Goal: Task Accomplishment & Management: Use online tool/utility

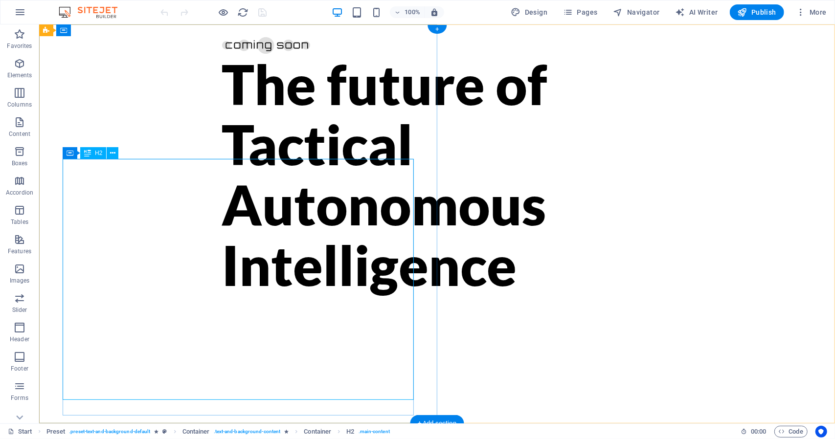
click at [367, 294] on div "The future of Tactical Autonomous Intelligence" at bounding box center [437, 173] width 430 height 241
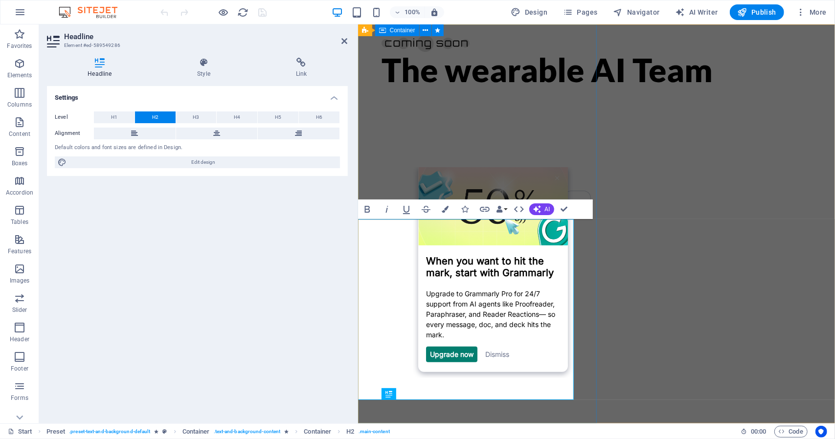
scroll to position [0, 40]
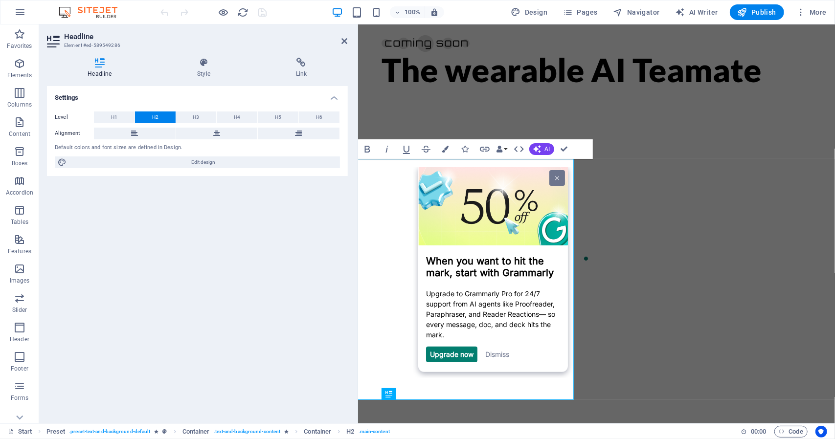
click at [555, 172] on link at bounding box center [557, 178] width 16 height 16
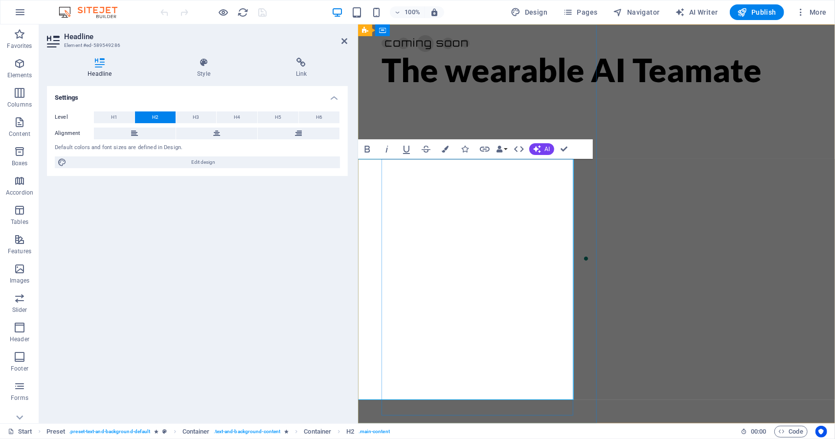
click at [477, 88] on h2 "The wearable AI Teamate" at bounding box center [596, 69] width 430 height 36
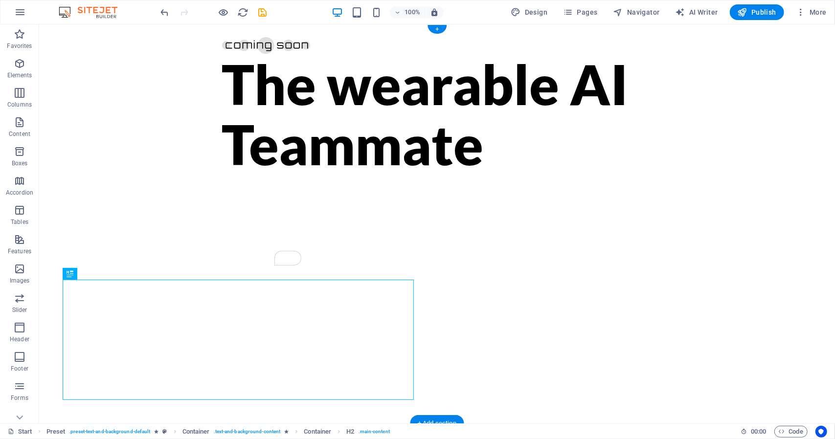
scroll to position [0, 0]
click at [222, 174] on div "The wearable AI Teammate" at bounding box center [437, 113] width 430 height 120
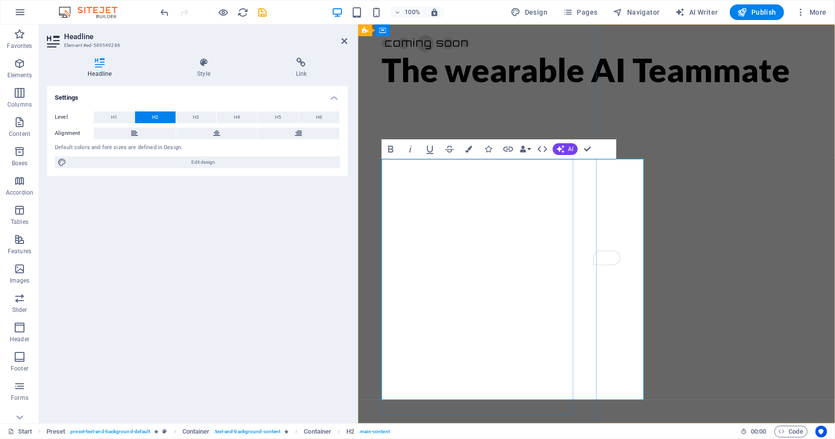
click at [404, 88] on h2 "The wearable AI Teammate" at bounding box center [596, 69] width 430 height 36
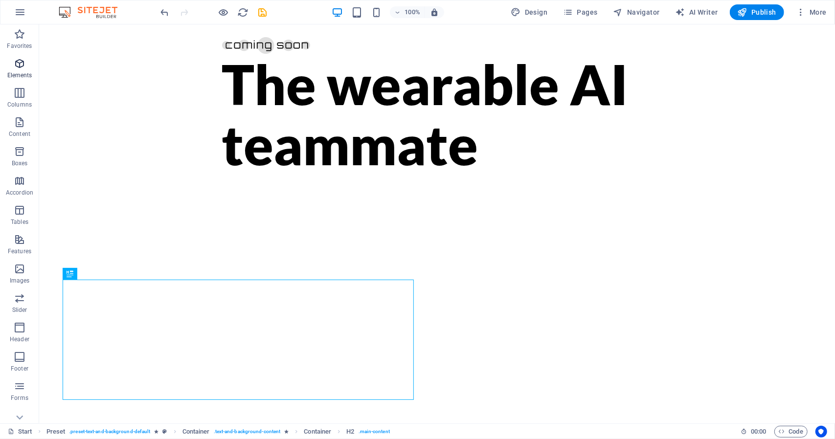
click at [20, 64] on icon "button" at bounding box center [20, 64] width 12 height 12
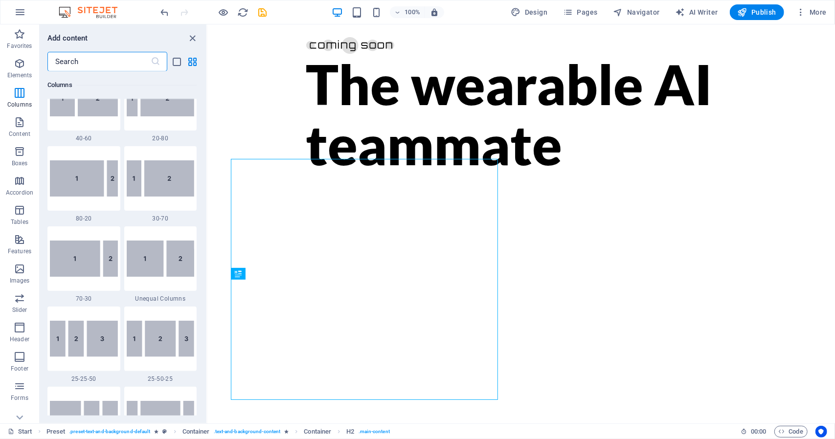
scroll to position [765, 0]
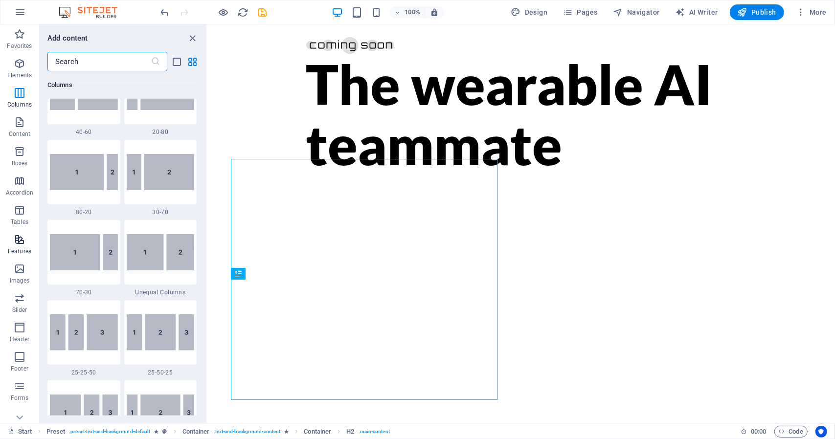
click at [20, 236] on icon "button" at bounding box center [20, 240] width 12 height 12
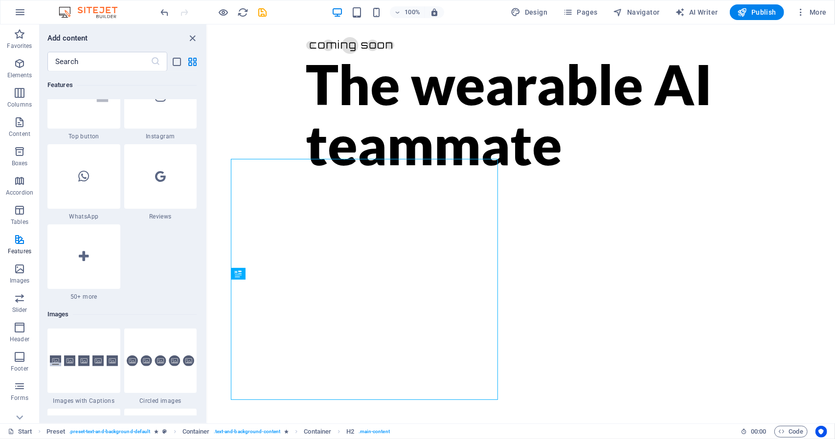
scroll to position [4762, 0]
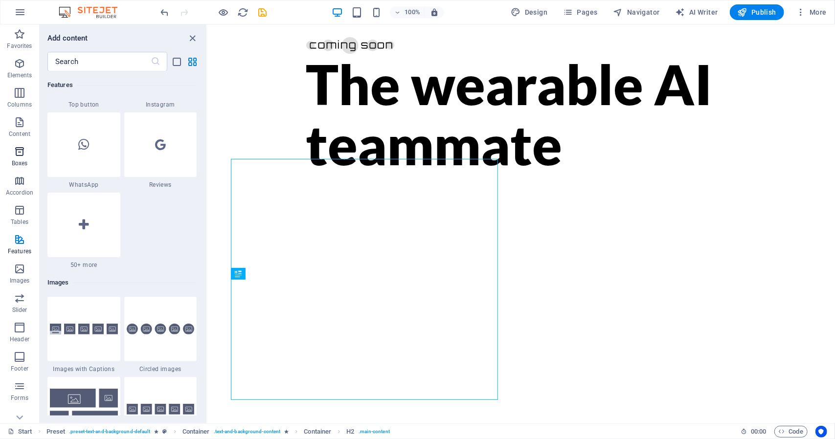
click at [21, 153] on icon "button" at bounding box center [20, 152] width 12 height 12
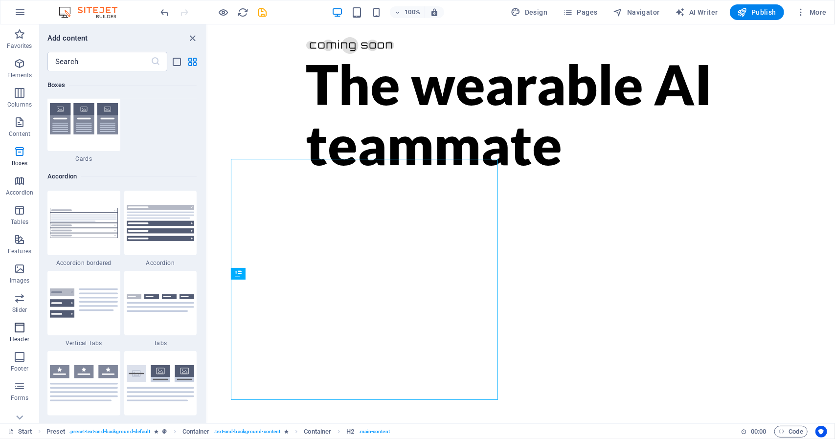
scroll to position [41, 0]
click at [20, 352] on span "Forms" at bounding box center [19, 350] width 39 height 23
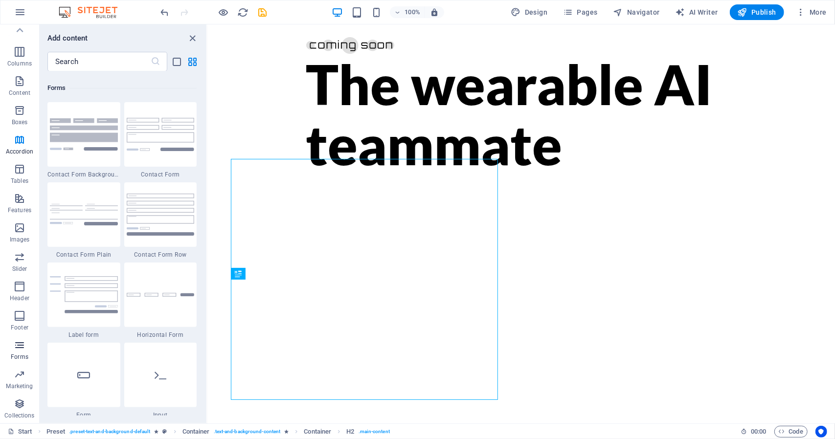
scroll to position [7142, 0]
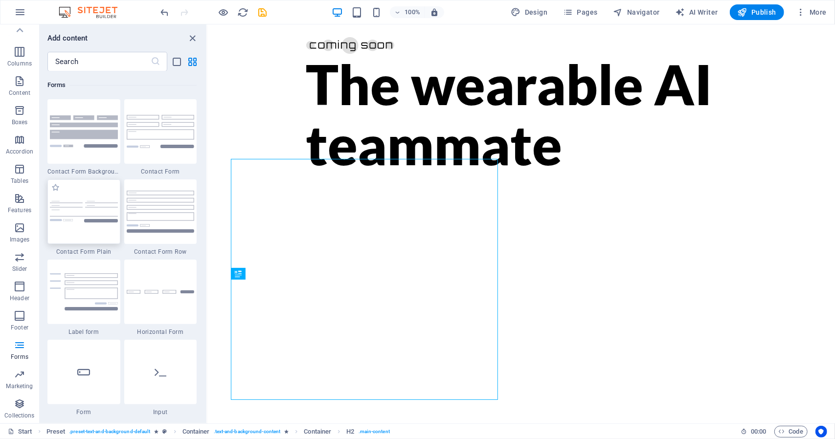
click at [85, 219] on img at bounding box center [84, 212] width 68 height 22
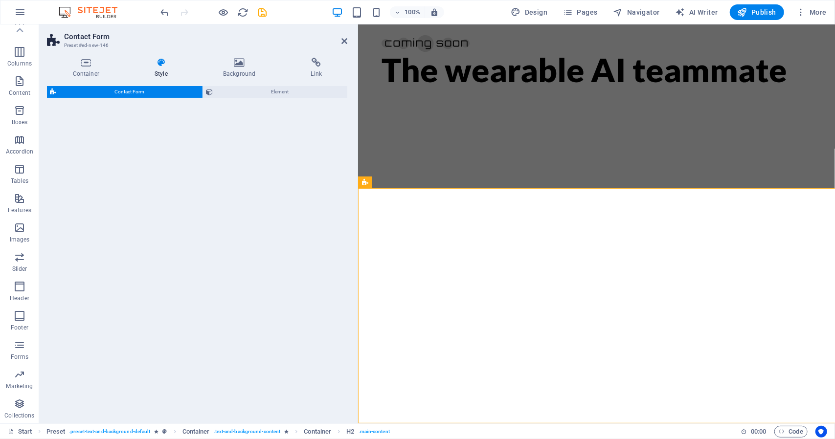
select select "rem"
select select "preset-contact-form-v3-plain"
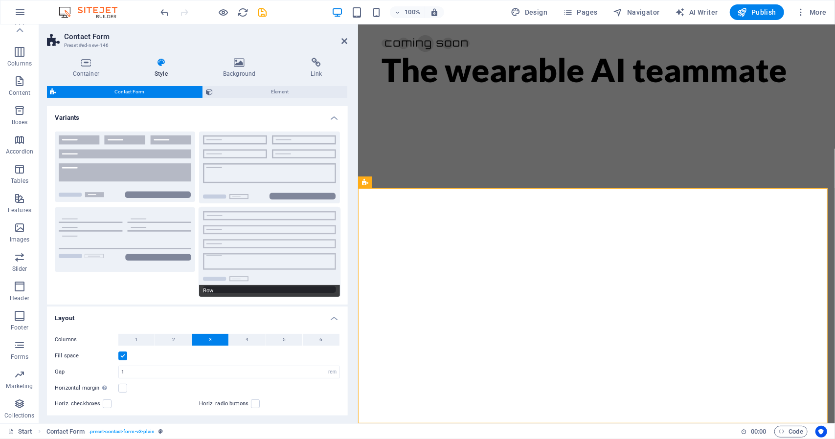
scroll to position [235, 0]
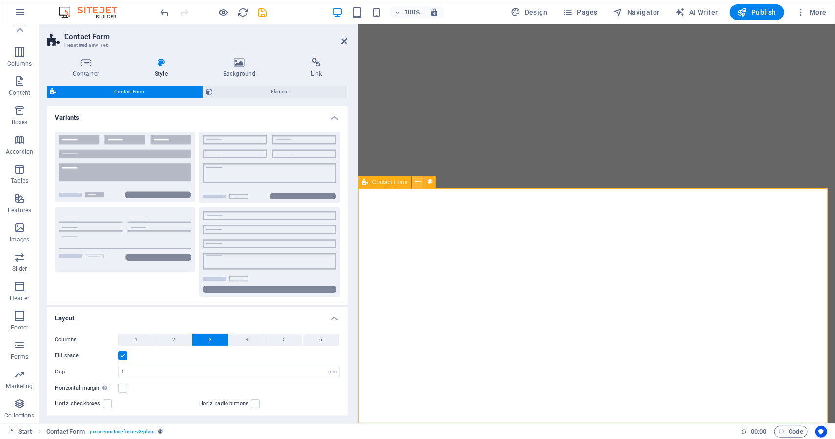
click at [422, 182] on button at bounding box center [418, 183] width 12 height 12
click at [431, 181] on icon at bounding box center [430, 182] width 5 height 10
click at [245, 65] on icon at bounding box center [239, 63] width 84 height 10
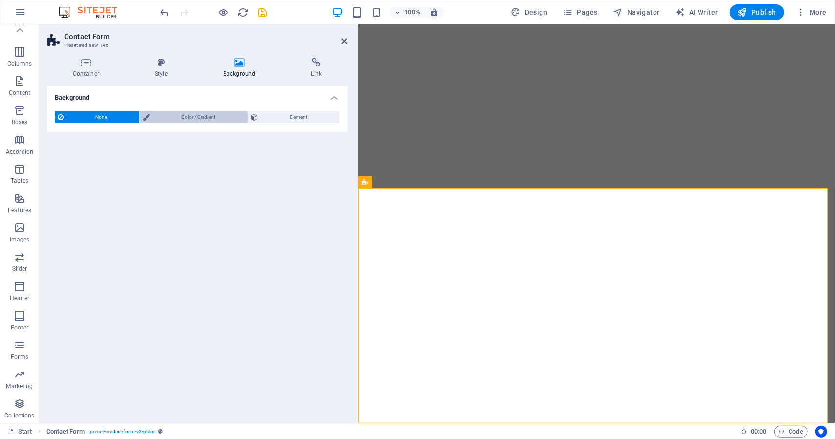
click at [156, 116] on span "Color / Gradient" at bounding box center [199, 118] width 92 height 12
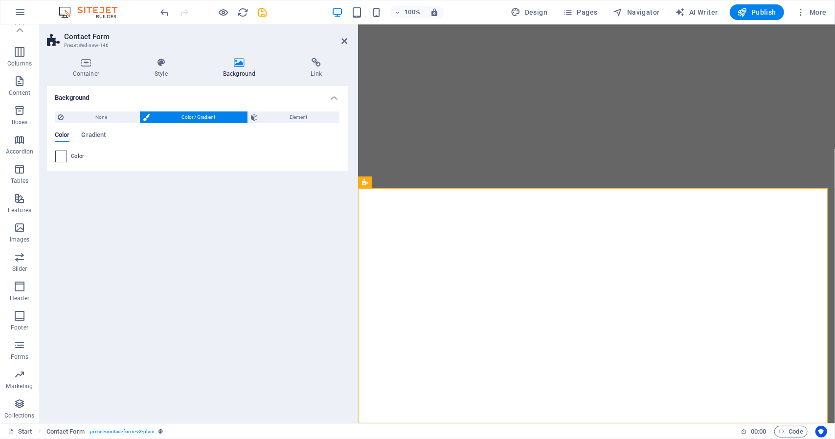
click at [66, 159] on span at bounding box center [61, 156] width 11 height 11
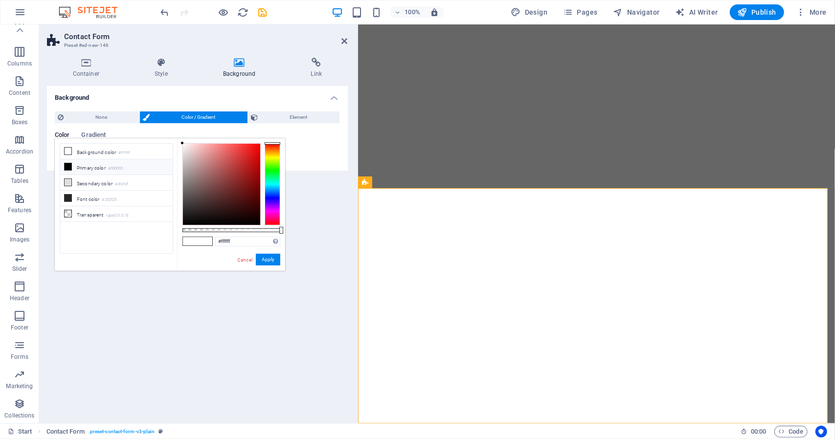
click at [68, 164] on icon at bounding box center [68, 166] width 7 height 7
type input "#000000"
click at [267, 258] on button "Apply" at bounding box center [268, 260] width 24 height 12
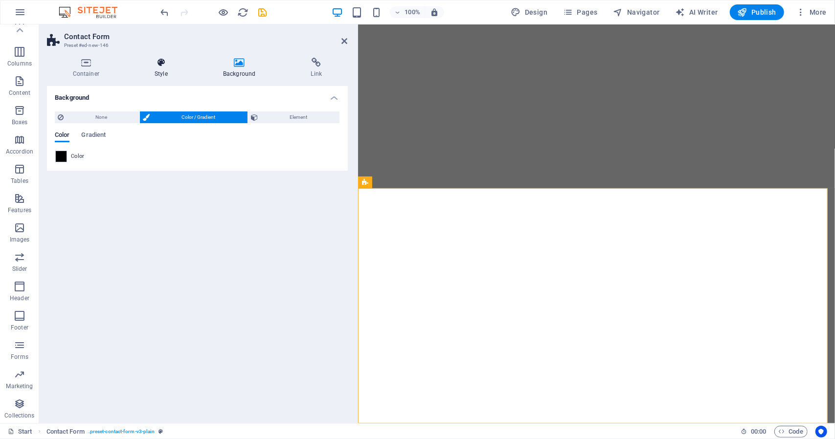
click at [164, 63] on icon at bounding box center [161, 63] width 65 height 10
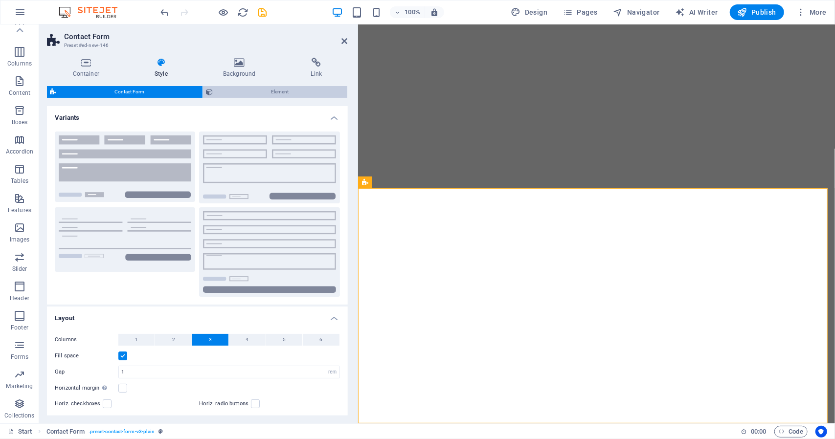
click at [230, 91] on span "Element" at bounding box center [280, 92] width 128 height 12
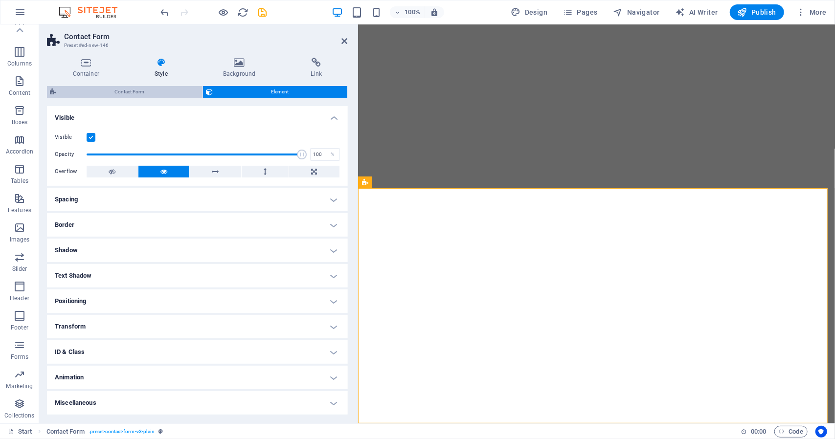
click at [152, 87] on span "Contact Form" at bounding box center [129, 92] width 140 height 12
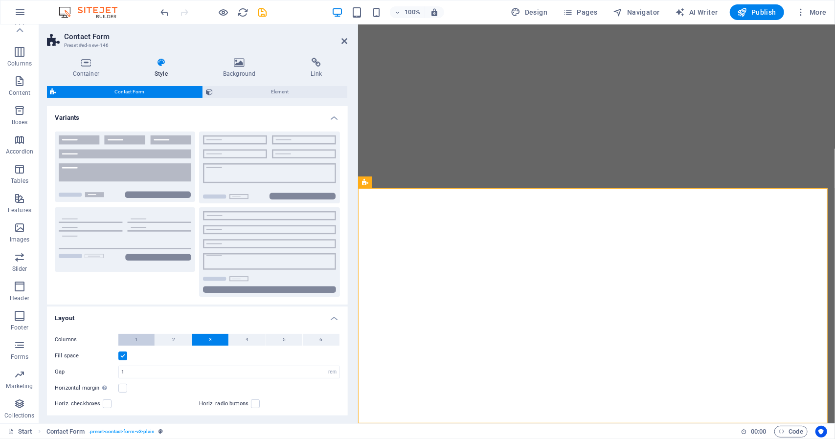
scroll to position [92, 0]
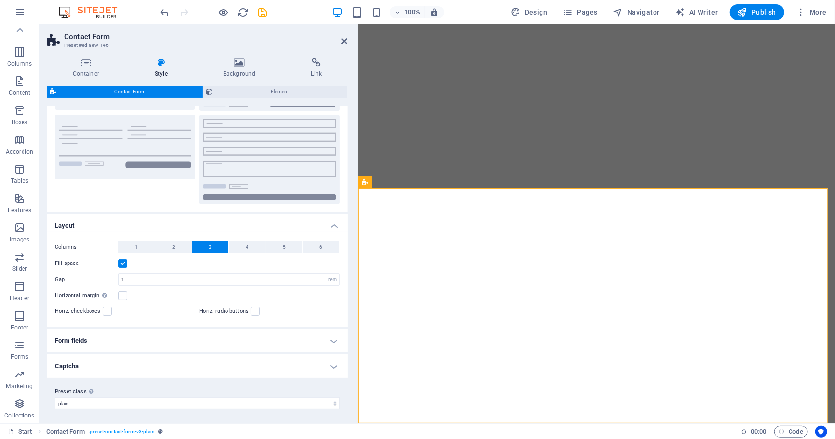
click at [332, 363] on h4 "Captcha" at bounding box center [197, 366] width 301 height 23
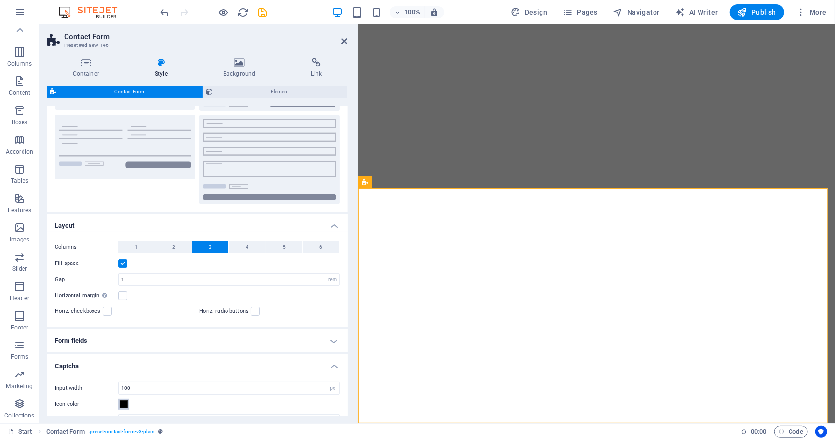
click at [120, 404] on span at bounding box center [124, 405] width 8 height 8
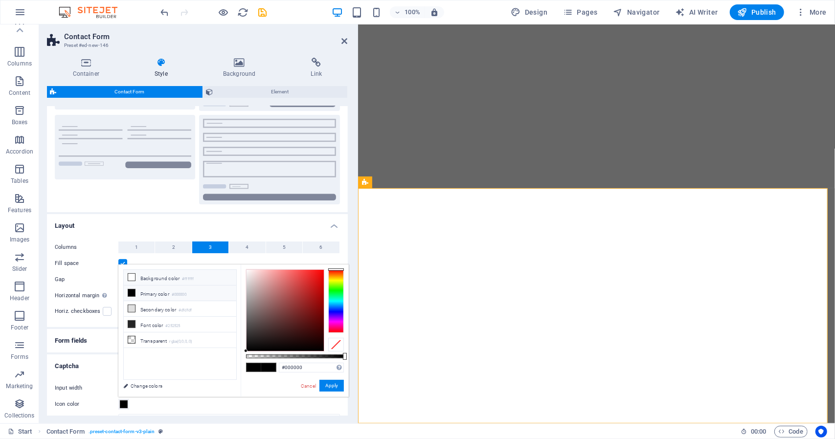
click at [145, 277] on li "Background color #ffffff" at bounding box center [180, 278] width 113 height 16
type input "#ffffff"
click at [133, 277] on icon at bounding box center [131, 277] width 7 height 7
click at [336, 384] on button "Apply" at bounding box center [331, 386] width 24 height 12
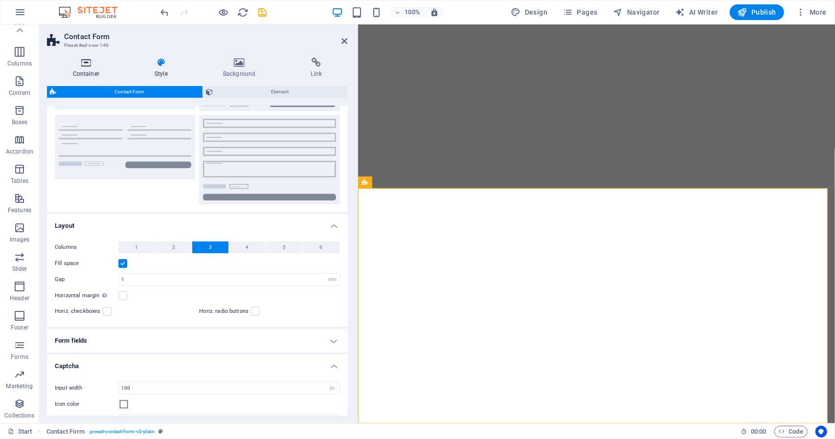
click at [89, 64] on icon at bounding box center [86, 63] width 78 height 10
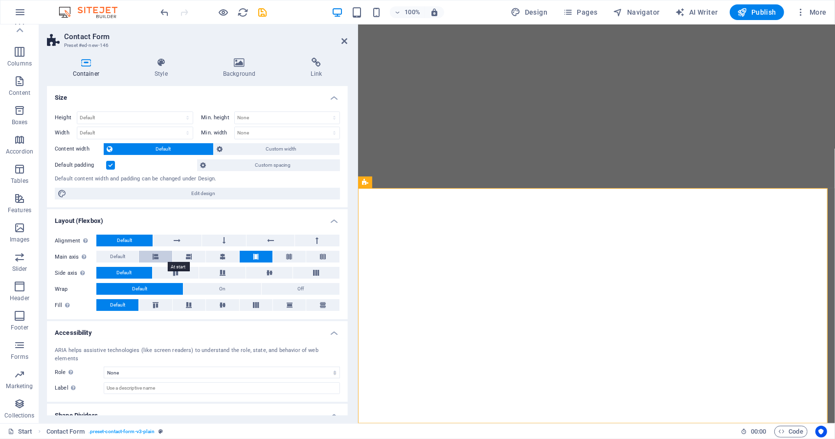
scroll to position [24, 0]
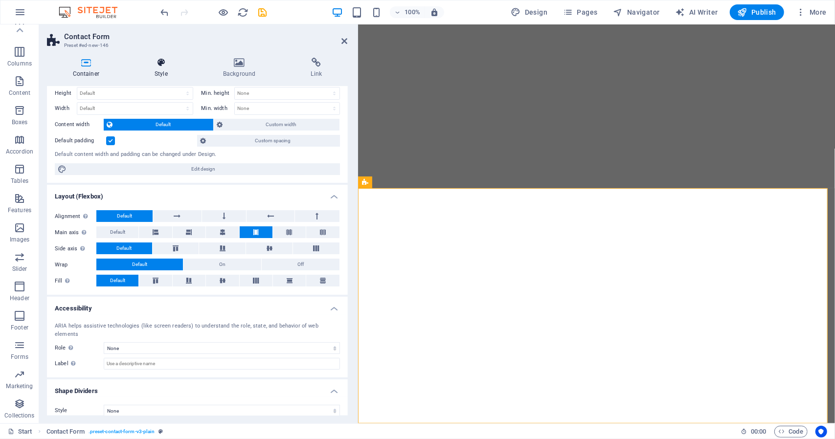
click at [163, 62] on icon at bounding box center [161, 63] width 65 height 10
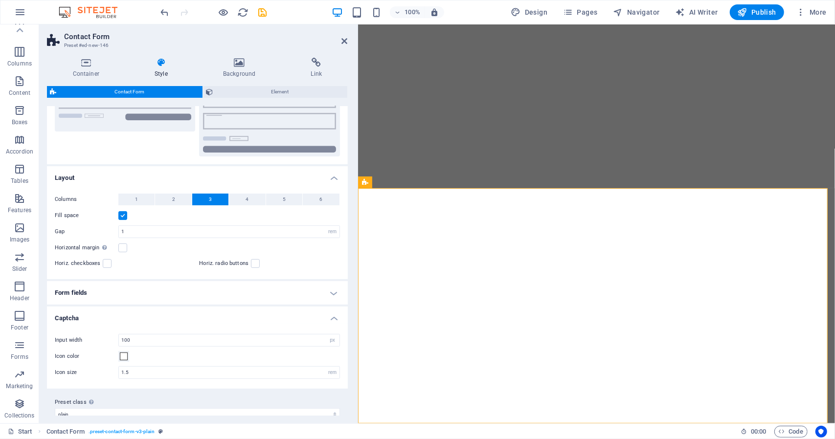
scroll to position [151, 0]
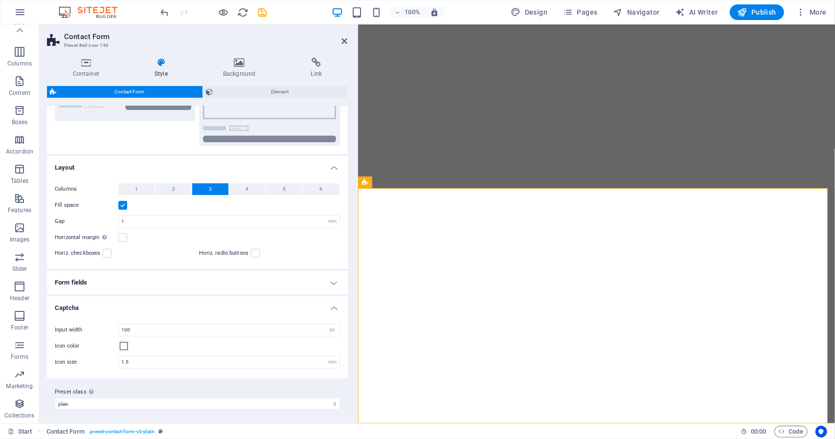
click at [330, 282] on h4 "Form fields" at bounding box center [197, 282] width 301 height 23
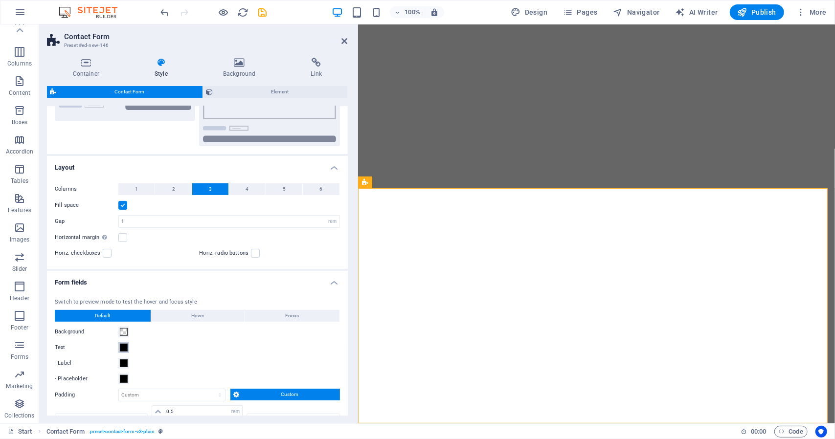
click at [123, 347] on span at bounding box center [124, 348] width 8 height 8
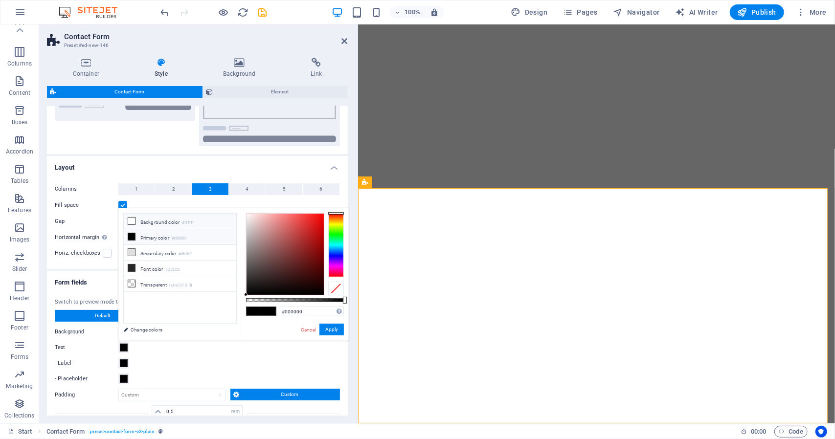
click at [153, 221] on li "Background color #ffffff" at bounding box center [180, 222] width 113 height 16
type input "#ffffff"
click at [335, 327] on button "Apply" at bounding box center [331, 330] width 24 height 12
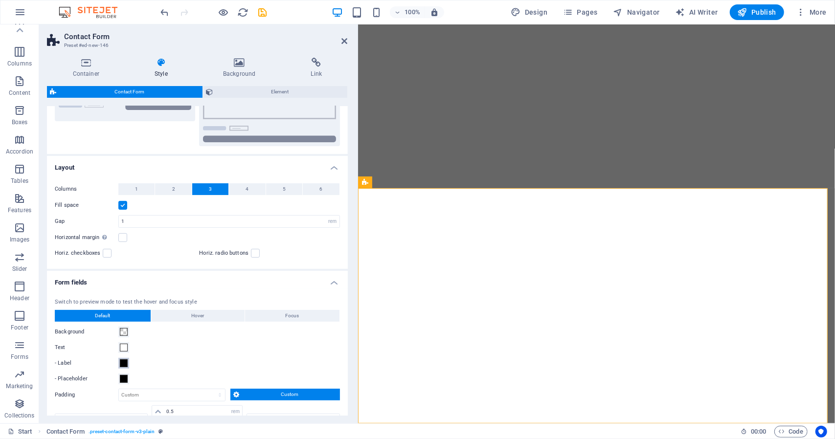
click at [122, 361] on span at bounding box center [124, 364] width 8 height 8
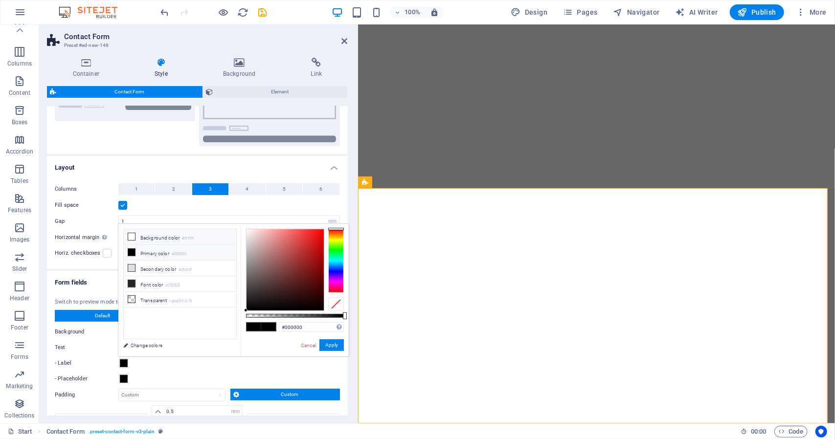
click at [170, 236] on li "Background color #ffffff" at bounding box center [180, 237] width 113 height 16
type input "#ffffff"
click at [331, 345] on button "Apply" at bounding box center [331, 345] width 24 height 12
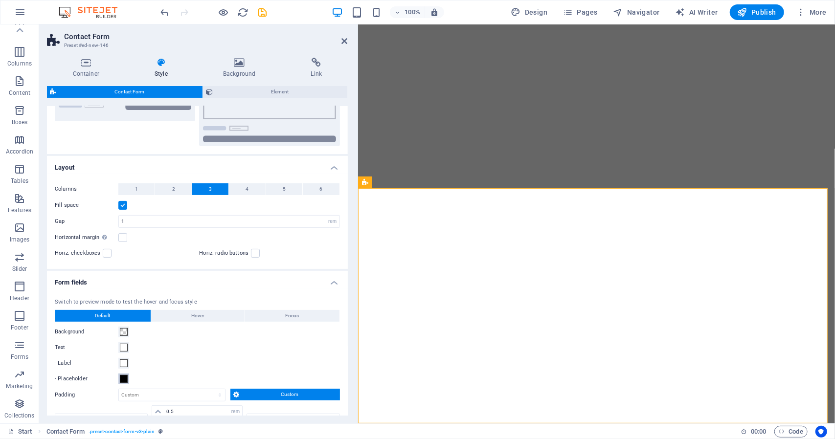
click at [123, 378] on span at bounding box center [124, 379] width 8 height 8
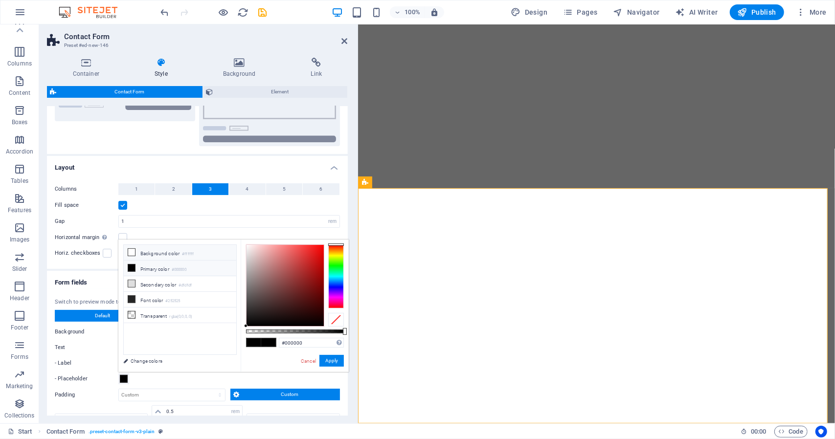
click at [156, 251] on li "Background color #ffffff" at bounding box center [180, 253] width 113 height 16
type input "#ffffff"
click at [328, 361] on button "Apply" at bounding box center [331, 361] width 24 height 12
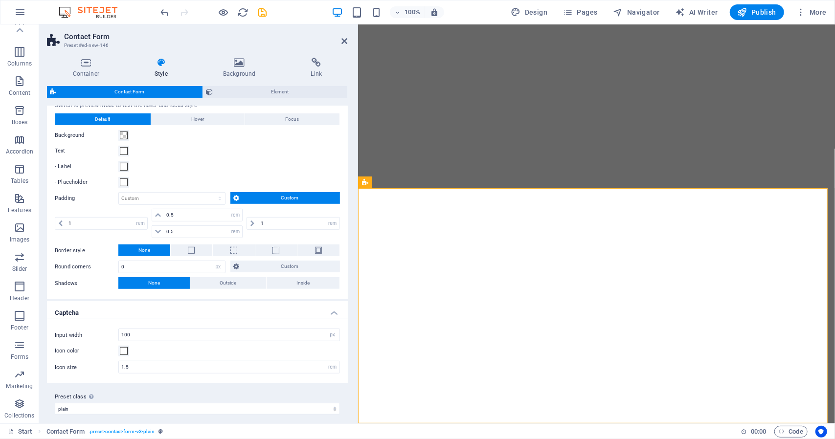
scroll to position [351, 0]
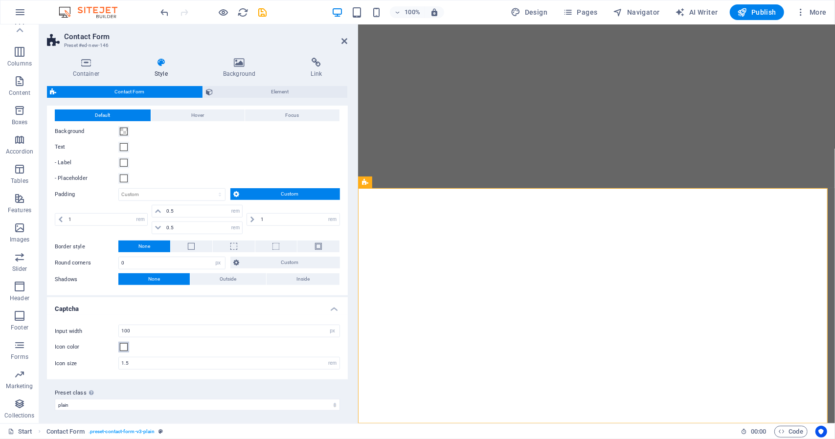
click at [124, 344] on span at bounding box center [124, 347] width 8 height 8
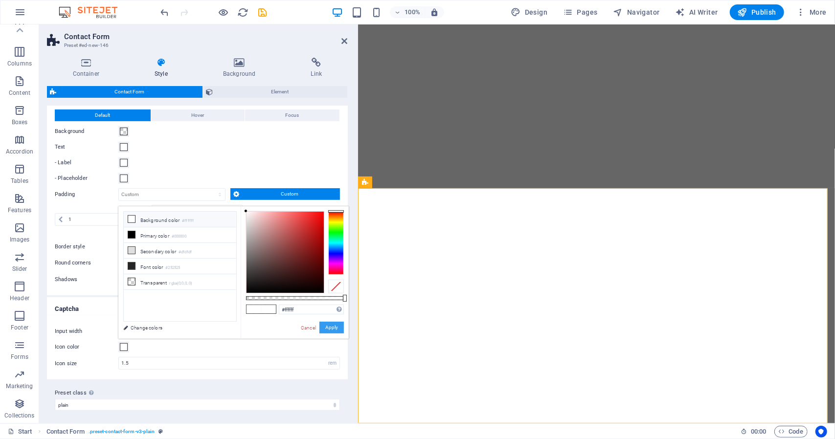
click at [334, 332] on button "Apply" at bounding box center [331, 328] width 24 height 12
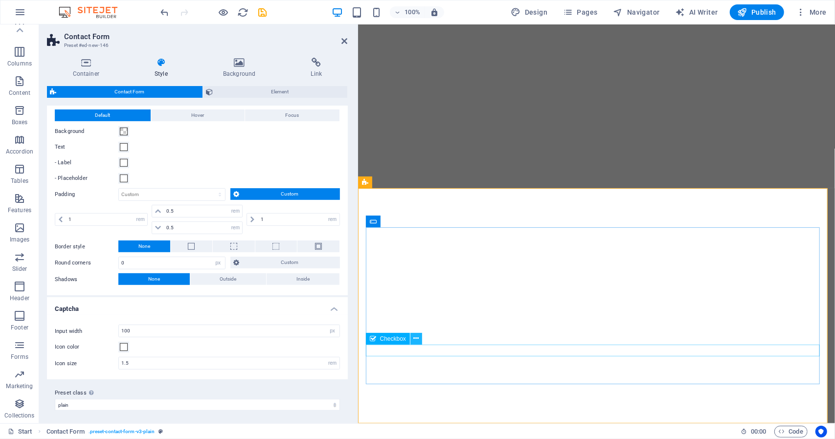
click at [416, 342] on icon at bounding box center [416, 339] width 5 height 10
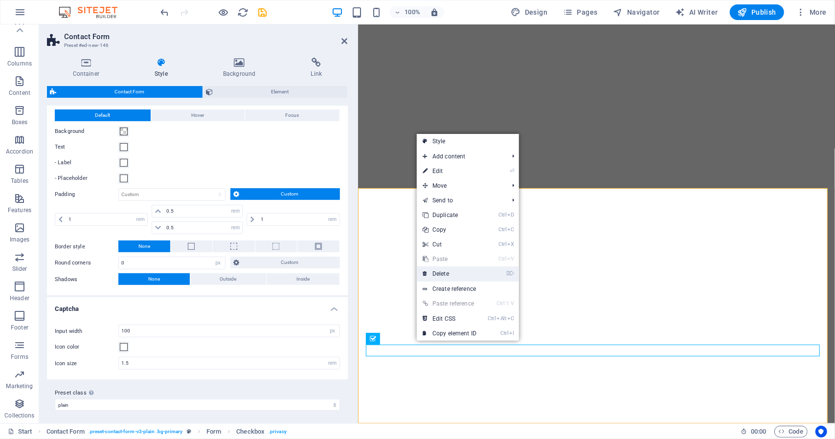
click at [454, 273] on link "⌦ Delete" at bounding box center [450, 274] width 66 height 15
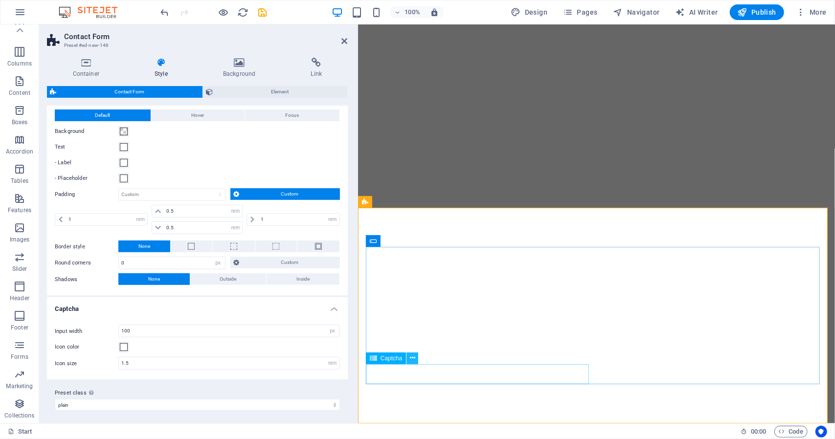
click at [410, 359] on icon at bounding box center [412, 358] width 5 height 10
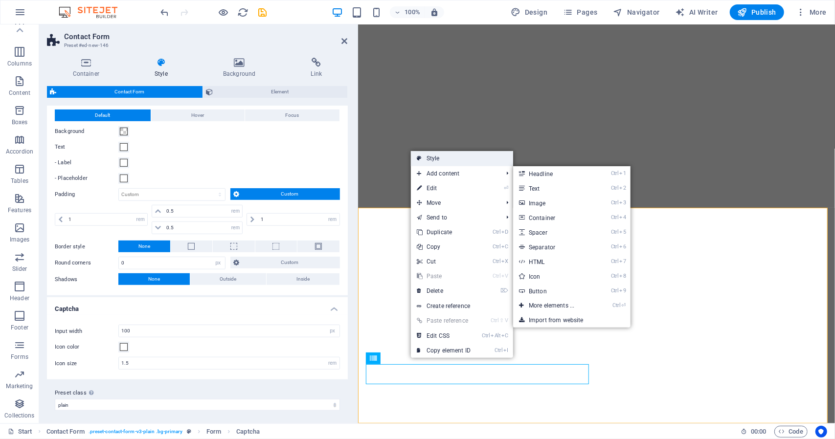
click at [452, 162] on link "Style" at bounding box center [462, 158] width 102 height 15
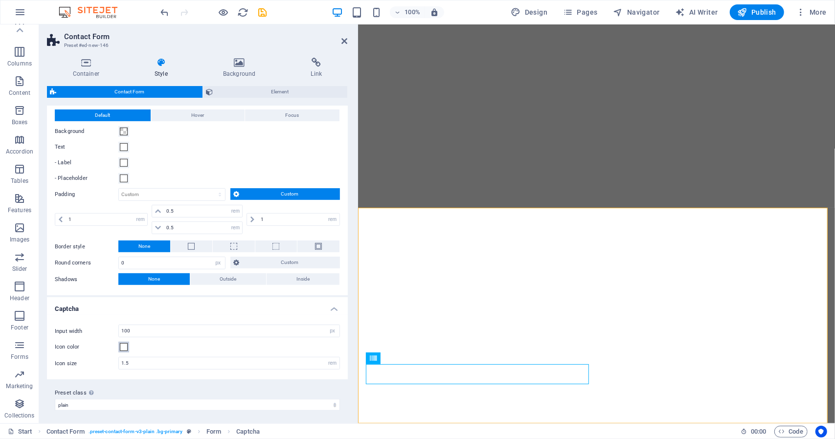
click at [125, 346] on span at bounding box center [124, 347] width 8 height 8
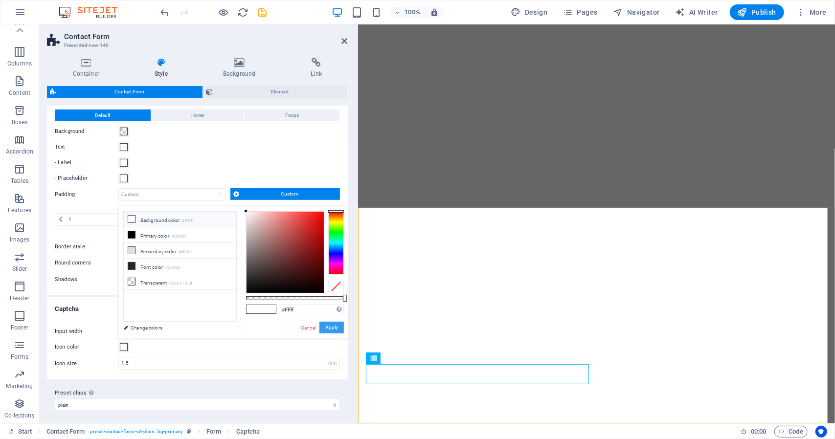
click at [326, 326] on button "Apply" at bounding box center [331, 328] width 24 height 12
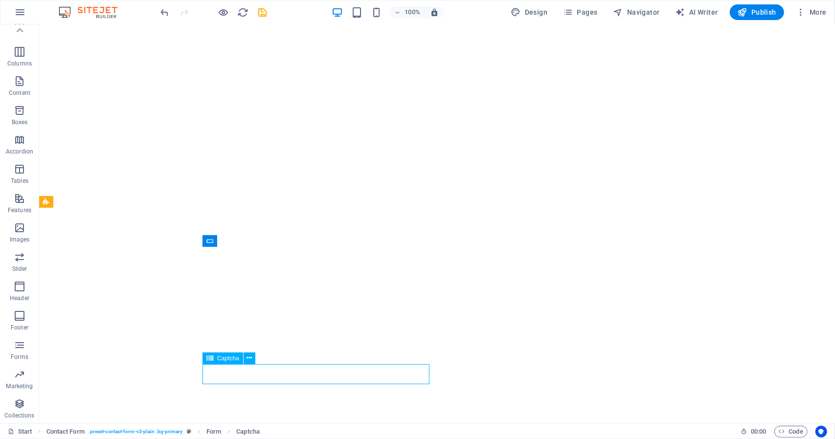
drag, startPoint x: 99, startPoint y: 372, endPoint x: 380, endPoint y: 373, distance: 280.8
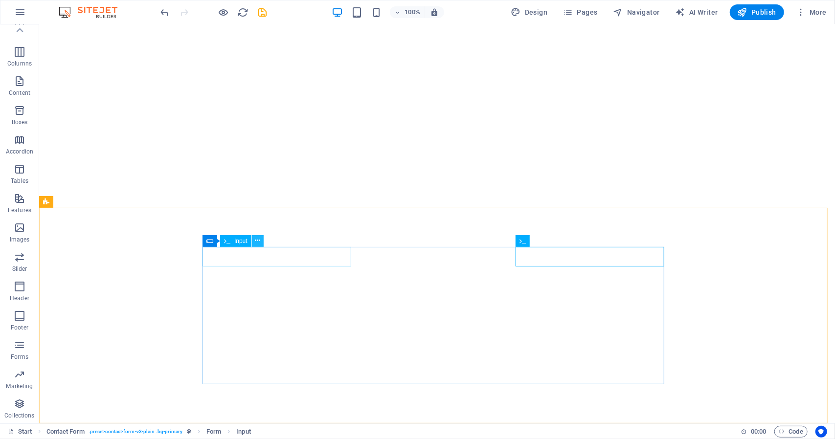
click at [261, 244] on button at bounding box center [258, 241] width 12 height 12
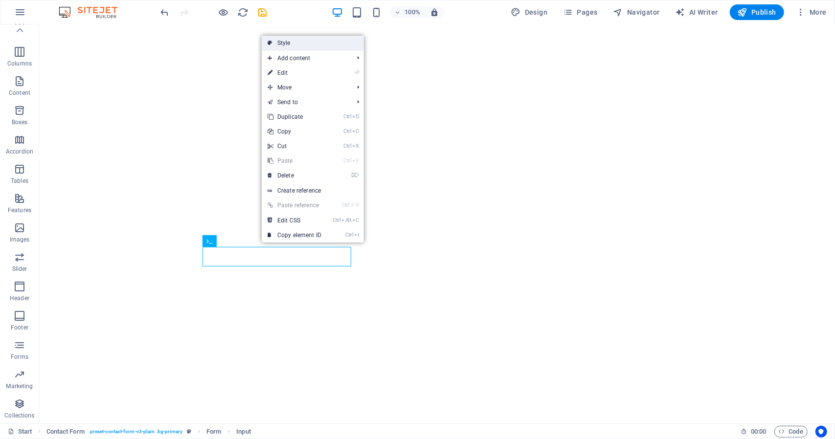
click at [340, 47] on link "Style" at bounding box center [313, 43] width 102 height 15
select select "rem"
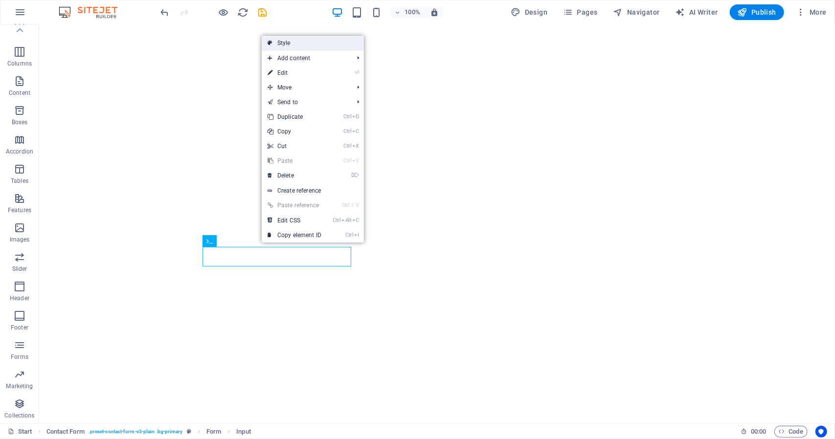
select select "rem"
select select "px"
select select "rem"
select select "preset-contact-form-v3-plain"
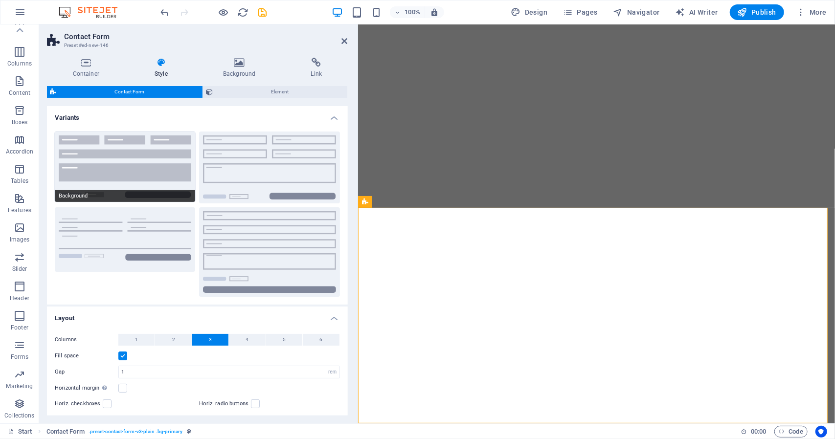
click at [138, 153] on button "Background" at bounding box center [125, 167] width 140 height 70
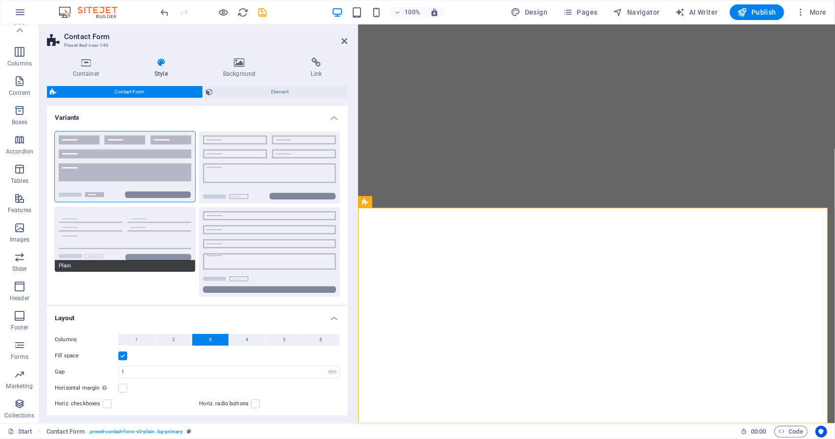
click at [173, 214] on button "Plain" at bounding box center [125, 239] width 140 height 65
select select "DISABLED_OPTION_VALUE"
type input "0"
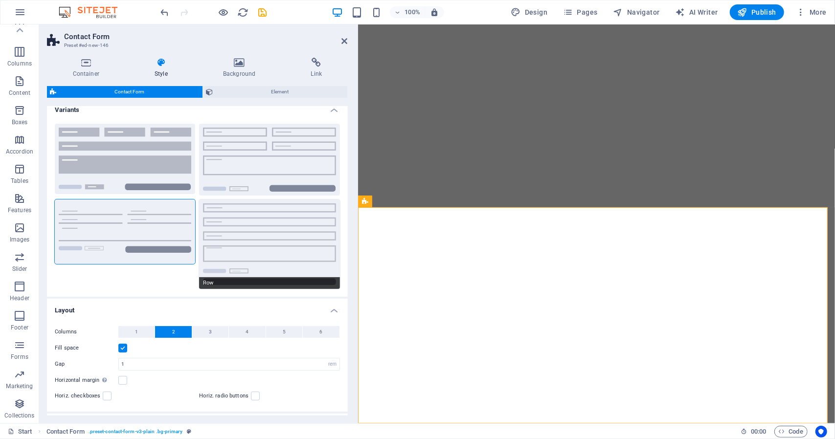
scroll to position [0, 0]
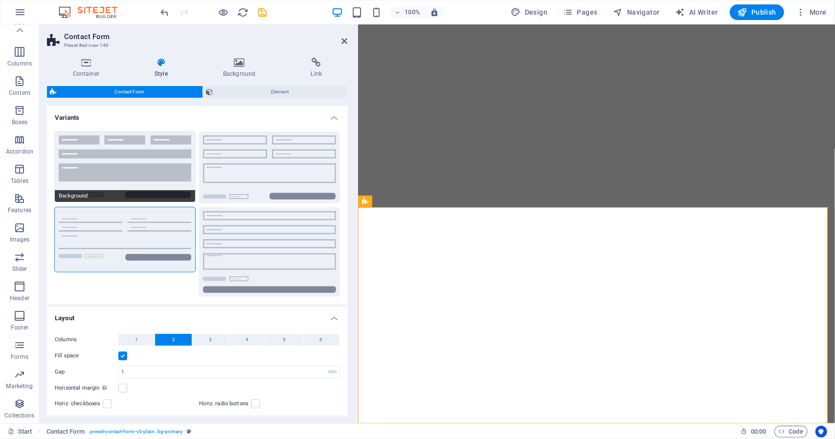
click at [142, 170] on button "Background" at bounding box center [125, 167] width 140 height 70
type input "1"
select select "px"
type input "1"
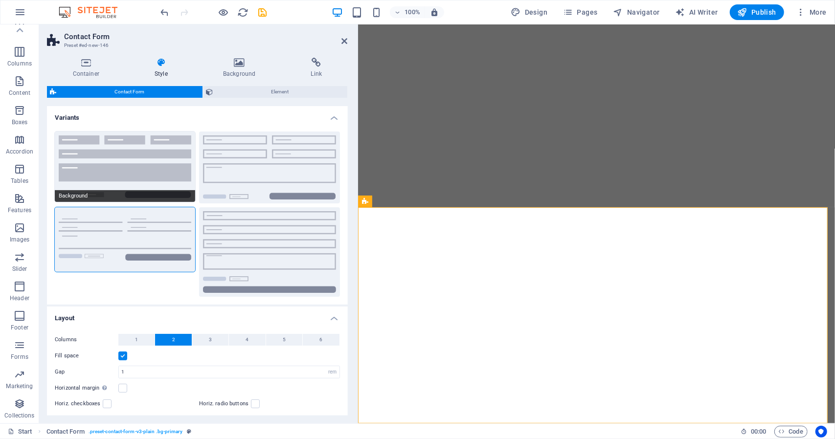
type input "1"
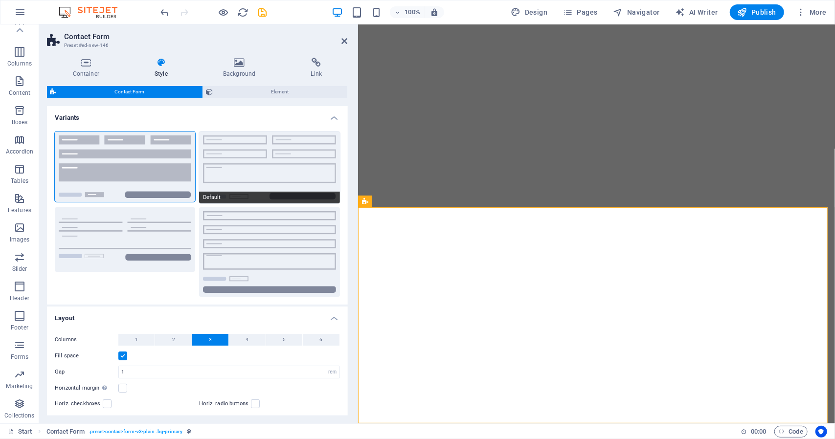
click at [242, 158] on button "Default" at bounding box center [269, 168] width 140 height 72
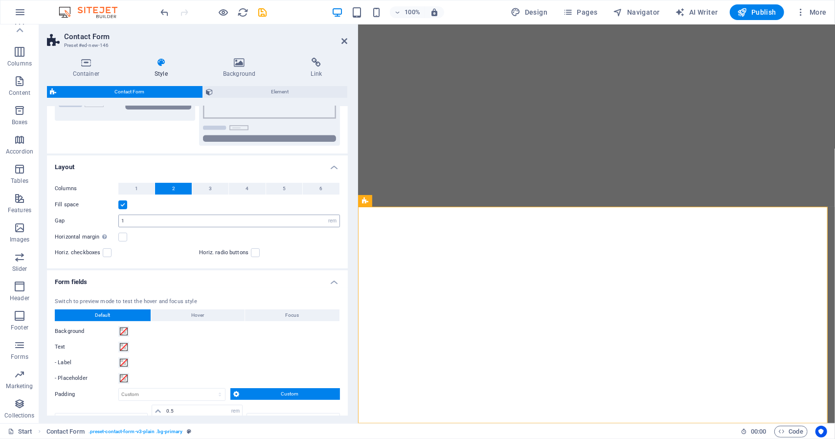
scroll to position [152, 0]
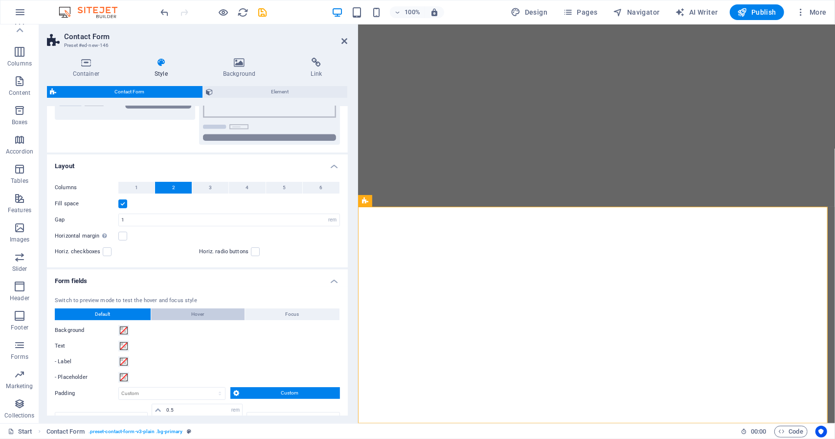
click at [201, 313] on span "Hover" at bounding box center [197, 315] width 13 height 12
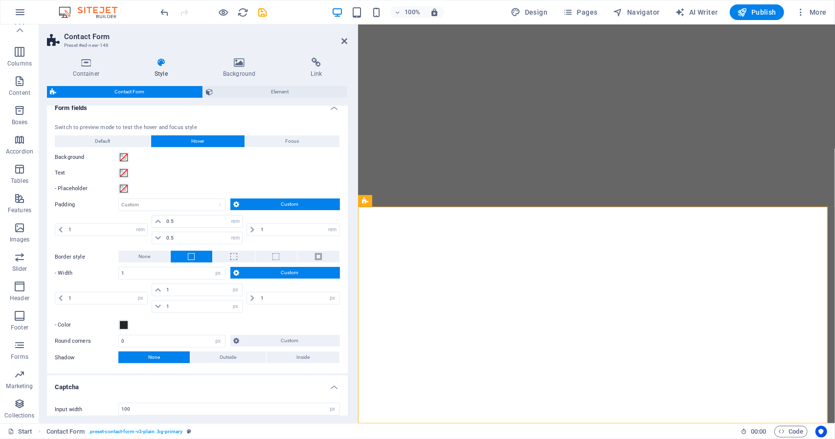
scroll to position [402, 0]
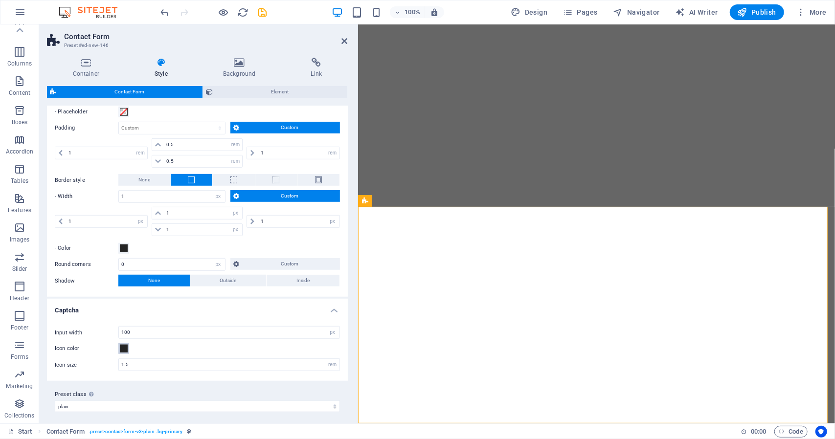
click at [122, 345] on span at bounding box center [124, 349] width 8 height 8
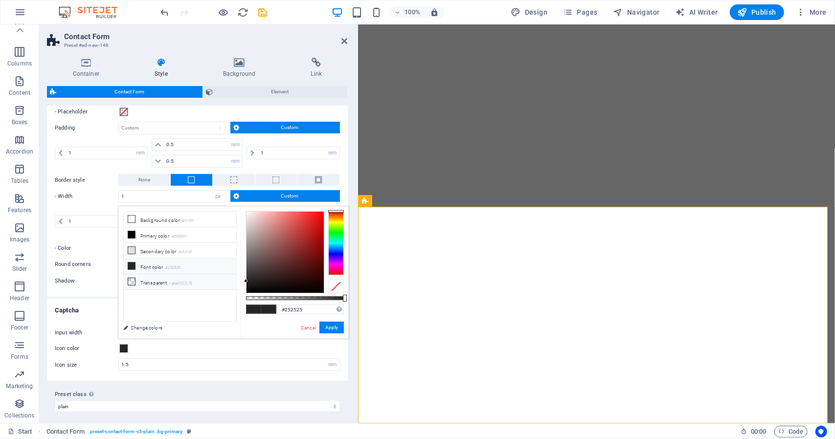
click at [156, 281] on li "Transparent rgba(0,0,0,.0)" at bounding box center [180, 282] width 113 height 16
type input "rgba(0, 0, 0, 0)"
click at [328, 328] on button "Apply" at bounding box center [331, 328] width 24 height 12
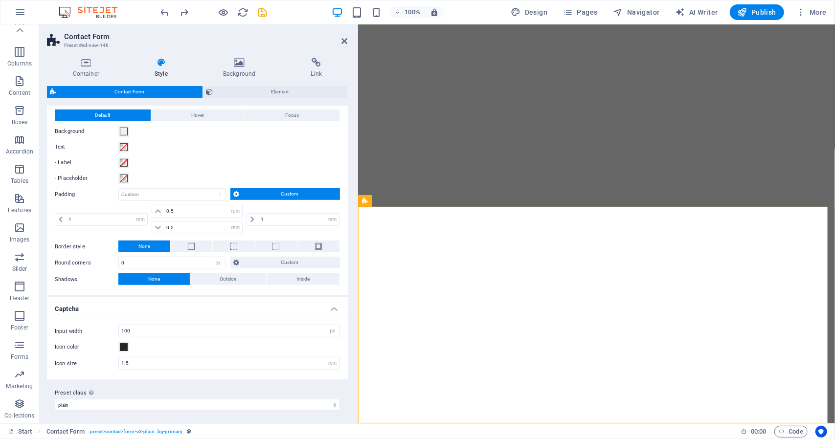
select select "DISABLED_OPTION_VALUE"
type input "0"
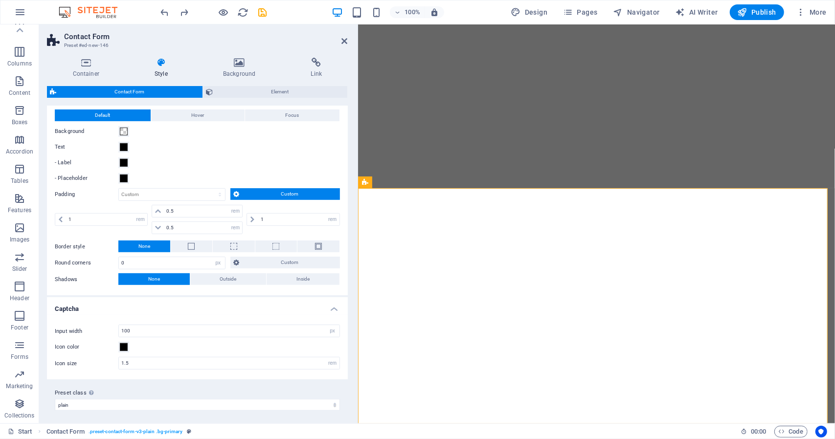
scroll to position [0, 0]
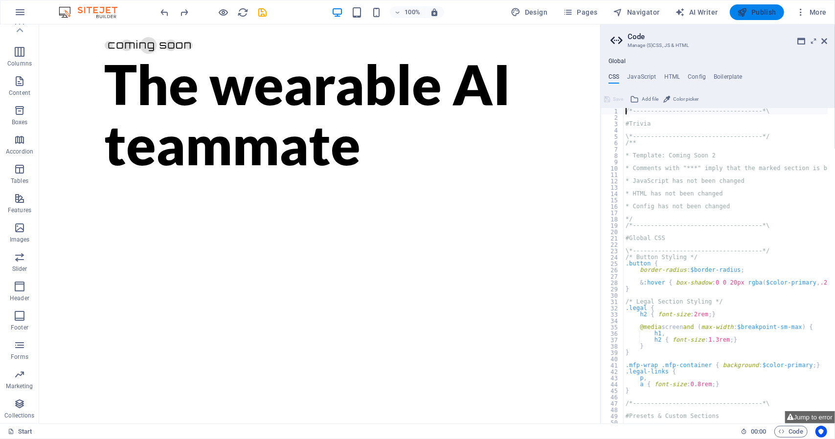
click at [756, 13] on span "Publish" at bounding box center [757, 12] width 39 height 10
